Goal: Task Accomplishment & Management: Manage account settings

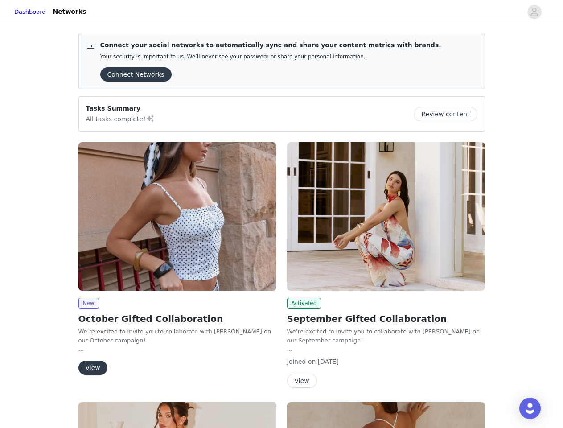
click at [282, 214] on div "Activated September Gifted Collaboration We’re excited to invite you to collabo…" at bounding box center [386, 267] width 209 height 260
click at [281, 12] on div at bounding box center [307, 12] width 430 height 20
click at [535, 12] on icon "avatar" at bounding box center [534, 12] width 8 height 14
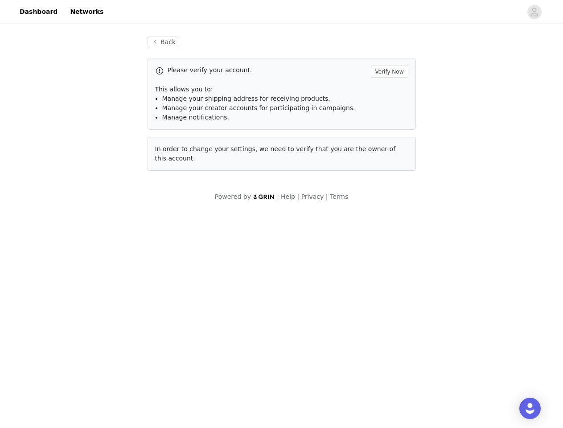
click at [133, 74] on div "Back Please verify your account. Verify Now This allows you to: Manage your shi…" at bounding box center [281, 119] width 563 height 186
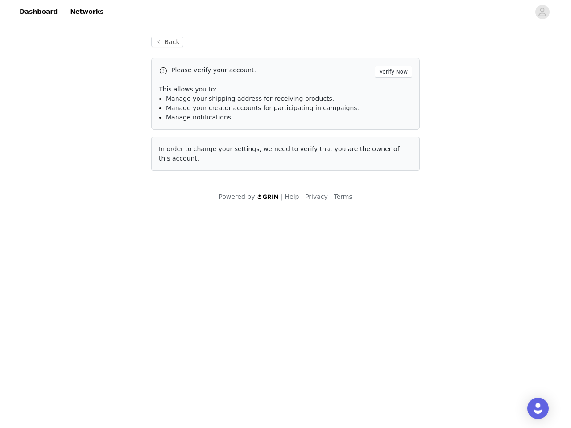
click at [449, 114] on div "Back Please verify your account. Verify Now This allows you to: Manage your shi…" at bounding box center [285, 119] width 571 height 186
click at [178, 216] on body "Dashboard Networks Back Please verify your account. Verify Now This allows you …" at bounding box center [285, 214] width 571 height 428
click at [88, 303] on body "Dashboard Networks Back Please verify your account. Verify Now This allows you …" at bounding box center [285, 214] width 571 height 428
click at [92, 368] on body "Dashboard Networks Back Please verify your account. Verify Now This allows you …" at bounding box center [285, 214] width 571 height 428
